Goal: Check status: Check status

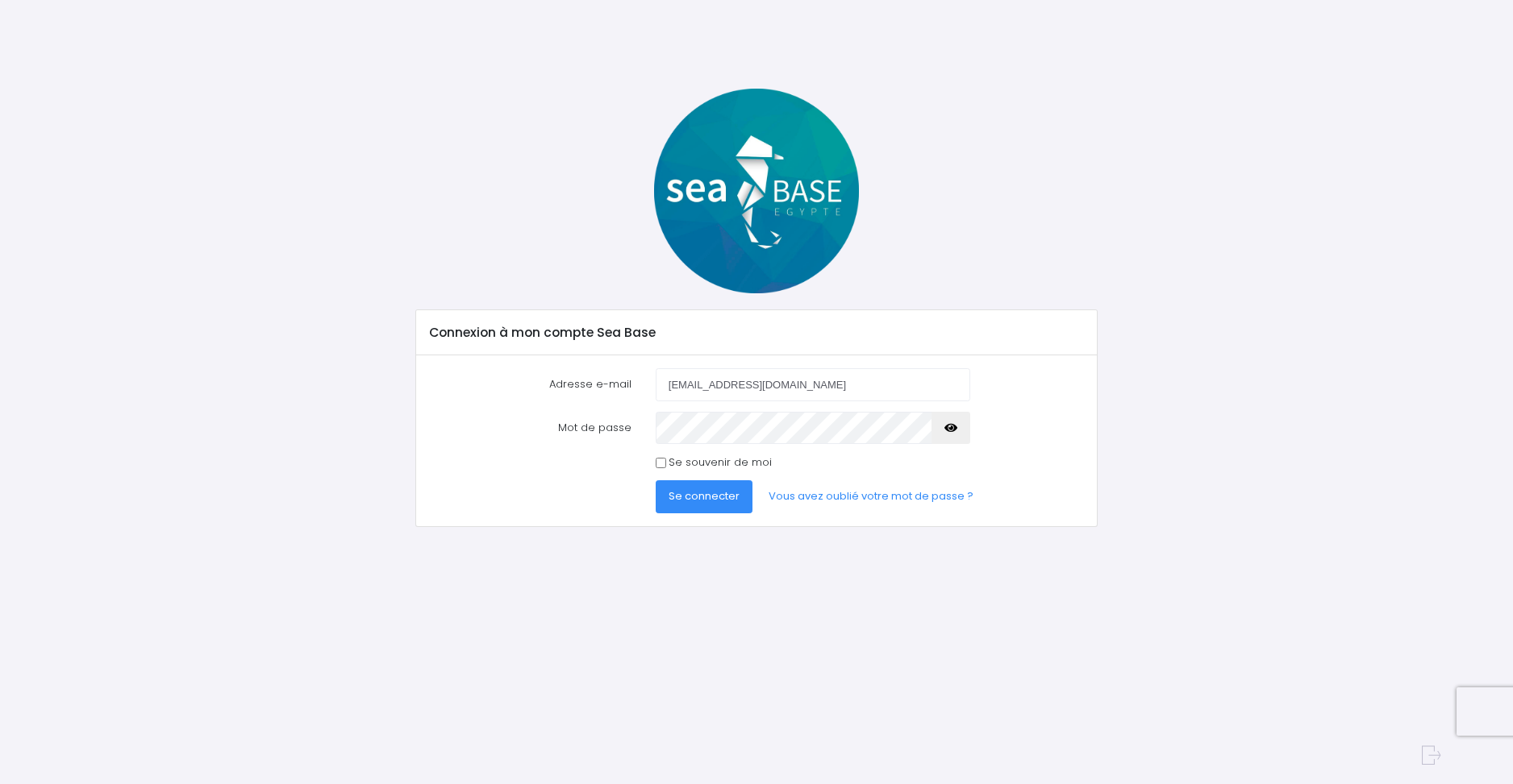
click at [692, 502] on span "Se connecter" at bounding box center [703, 496] width 71 height 15
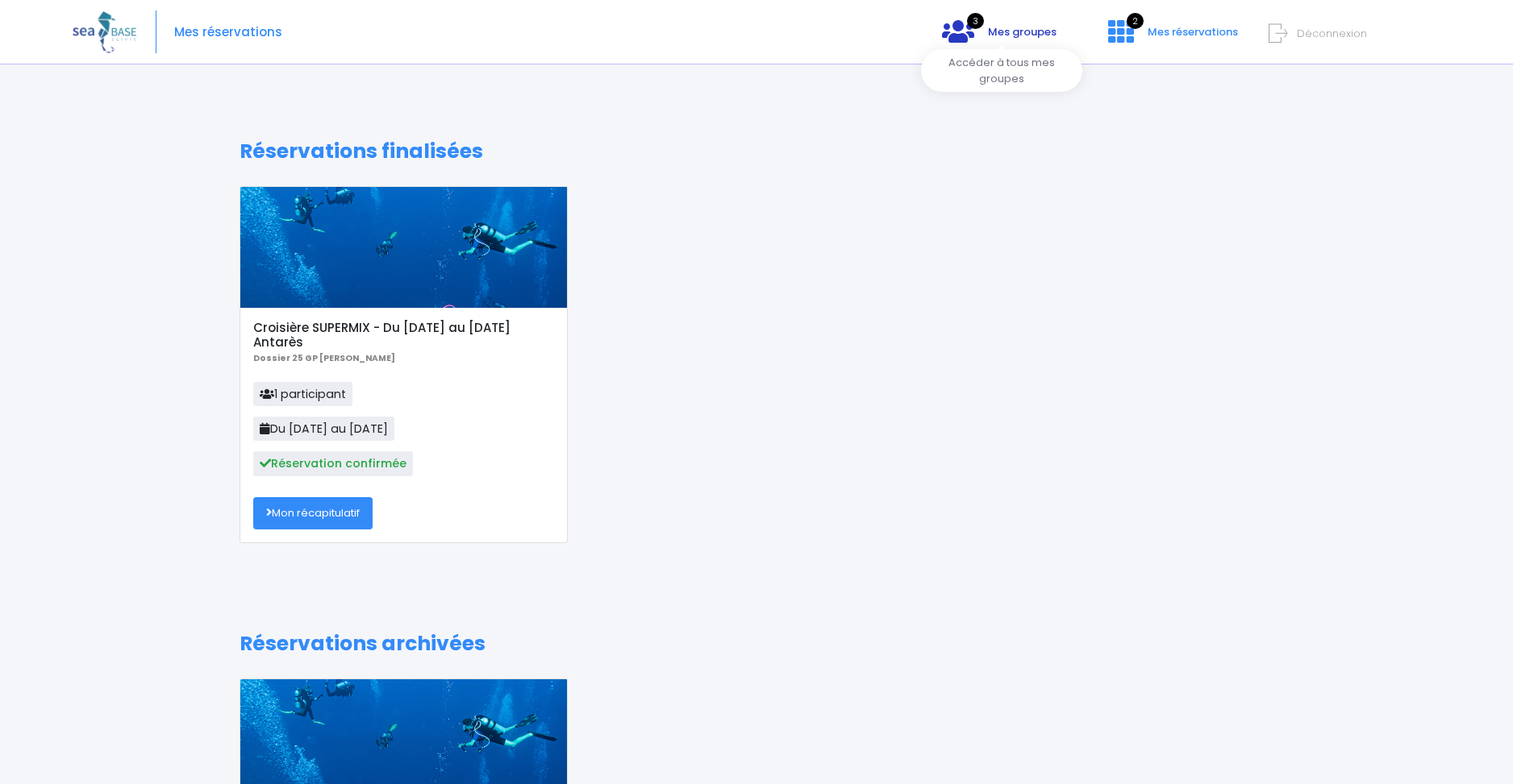
click at [1008, 34] on span "Mes groupes" at bounding box center [1022, 32] width 68 height 15
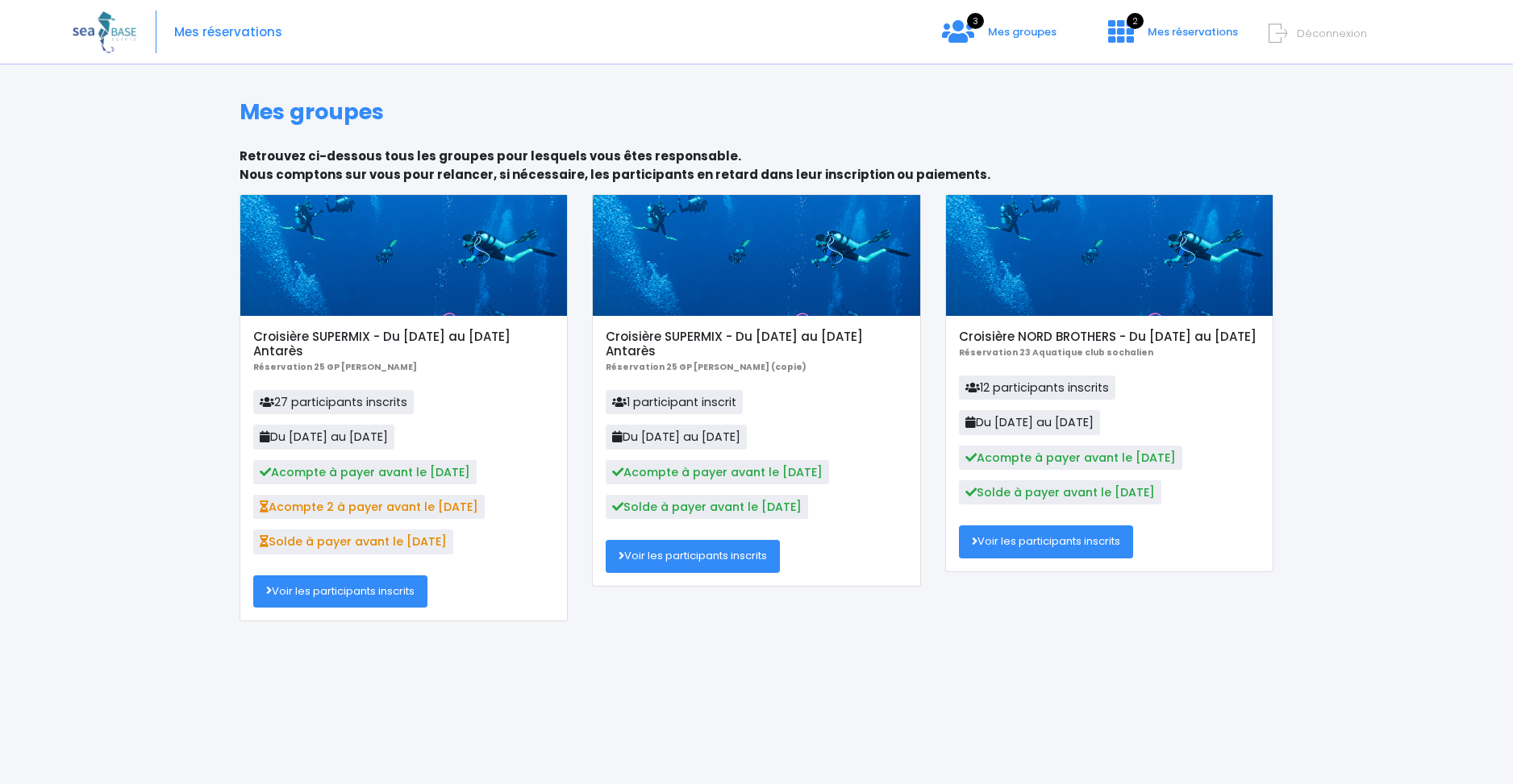
click at [315, 599] on link "Voir les participants inscrits" at bounding box center [340, 591] width 174 height 32
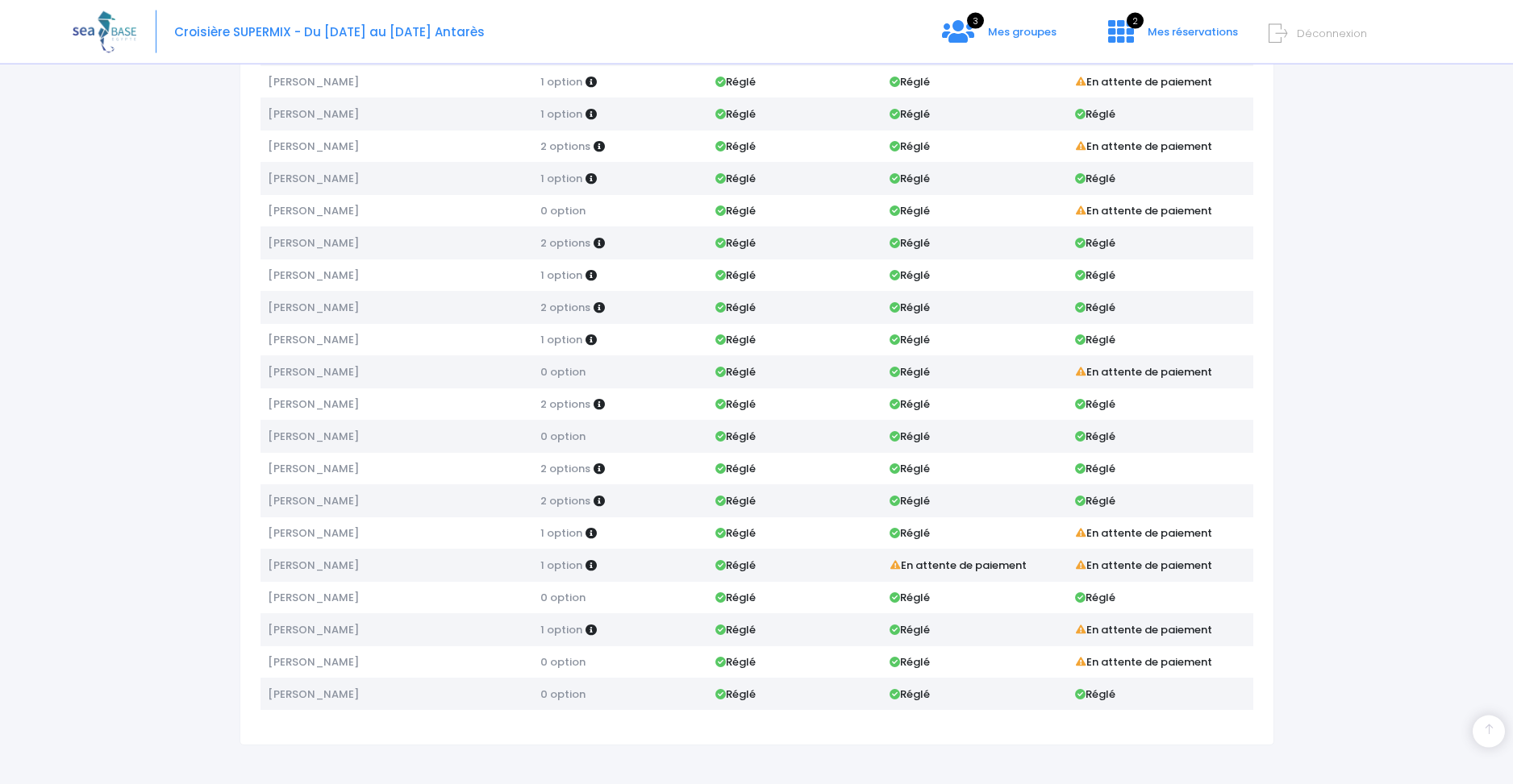
scroll to position [399, 0]
